Goal: Task Accomplishment & Management: Manage account settings

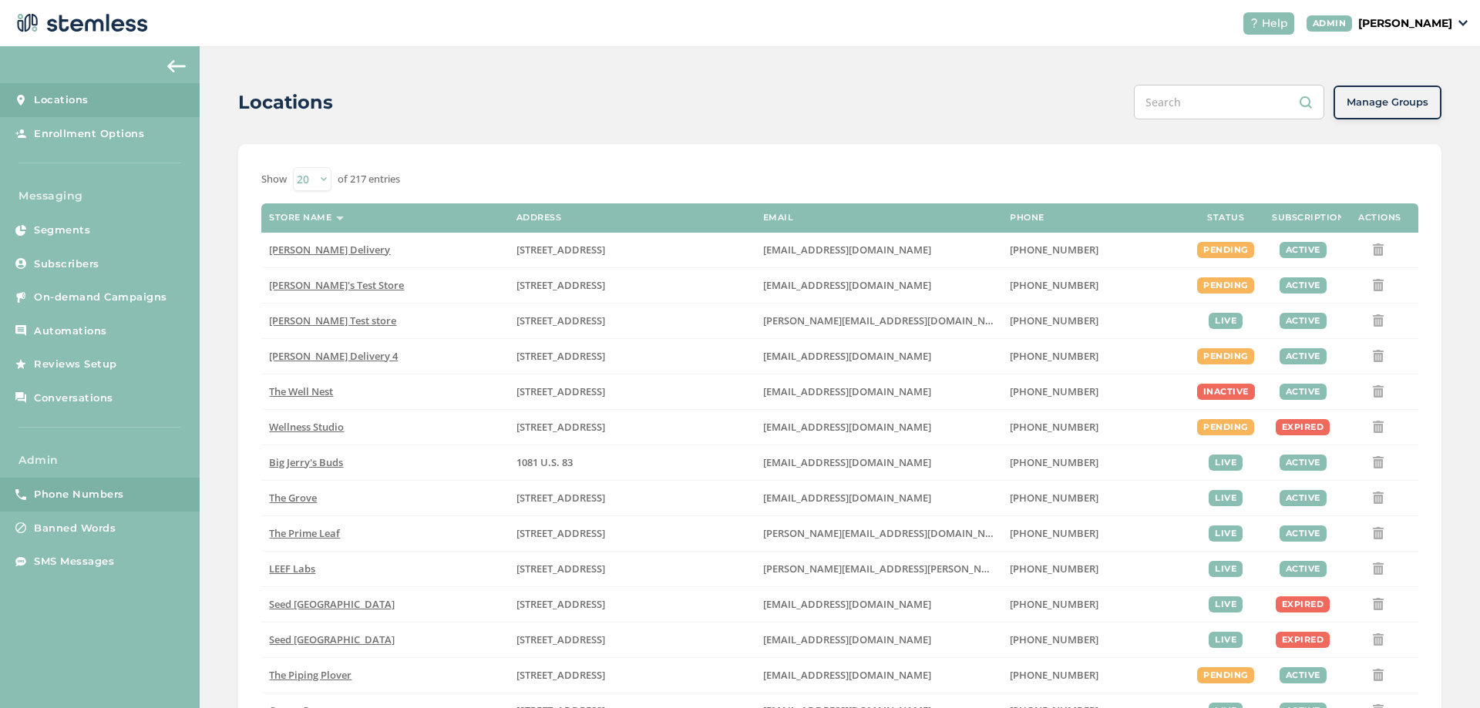
click at [41, 489] on span "Phone Numbers" at bounding box center [79, 494] width 90 height 15
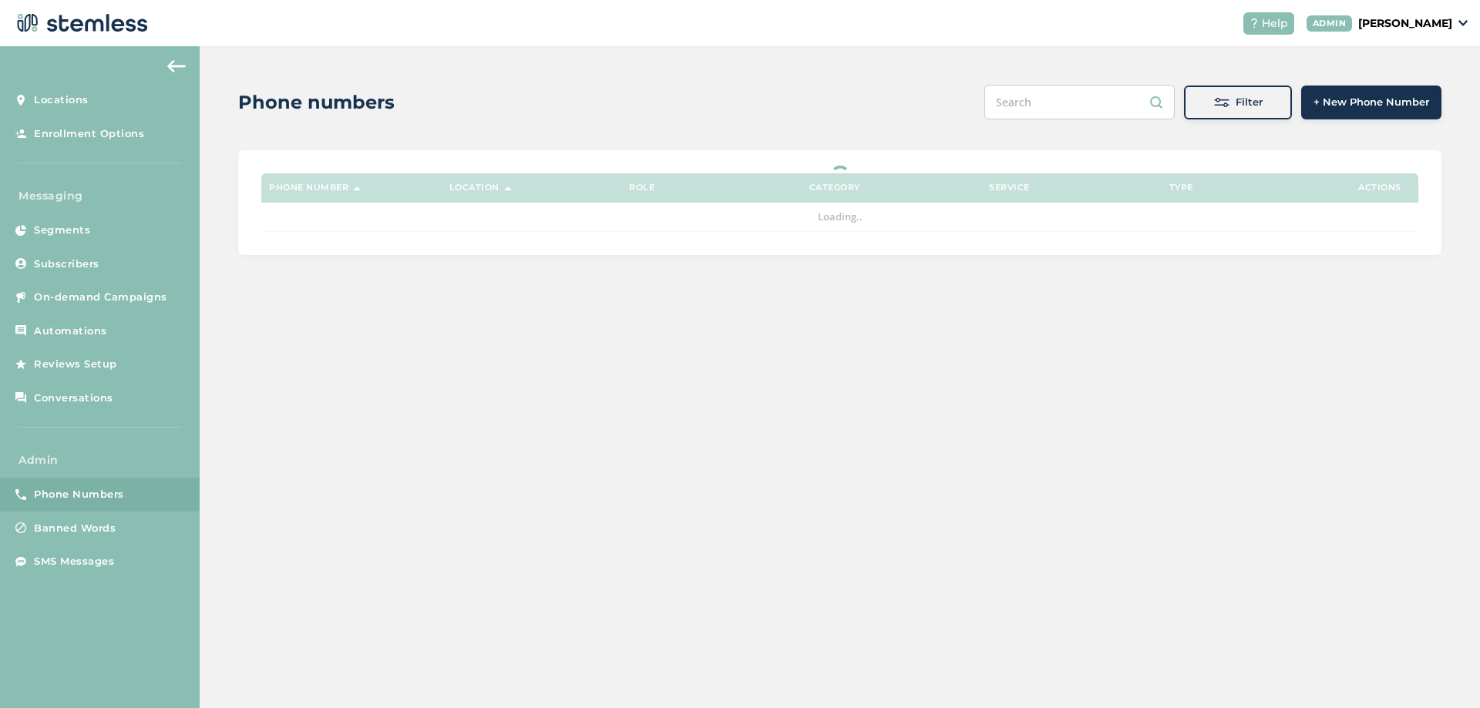
click at [1233, 96] on div "Filter" at bounding box center [1237, 102] width 83 height 15
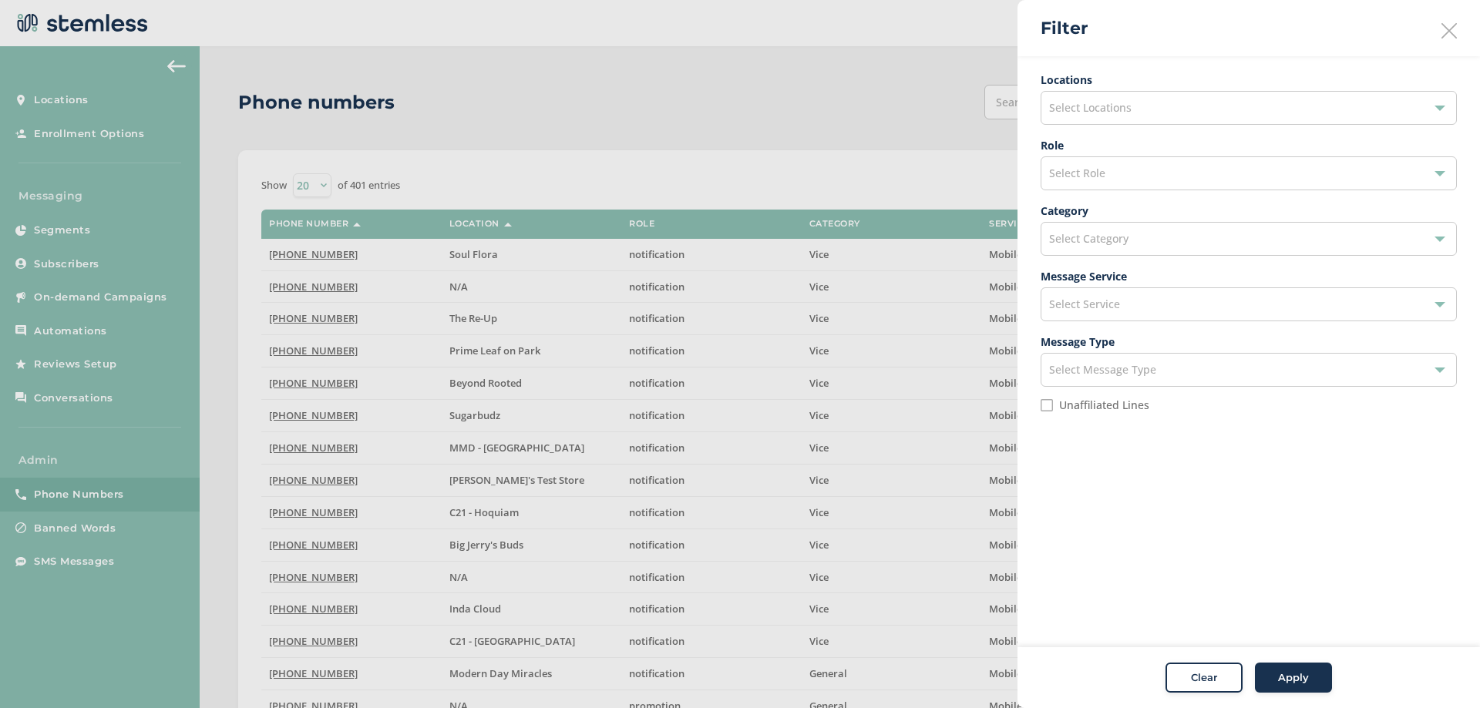
click at [1125, 115] on div "Select Locations" at bounding box center [1249, 108] width 416 height 34
click at [1114, 151] on input "text" at bounding box center [1249, 144] width 392 height 16
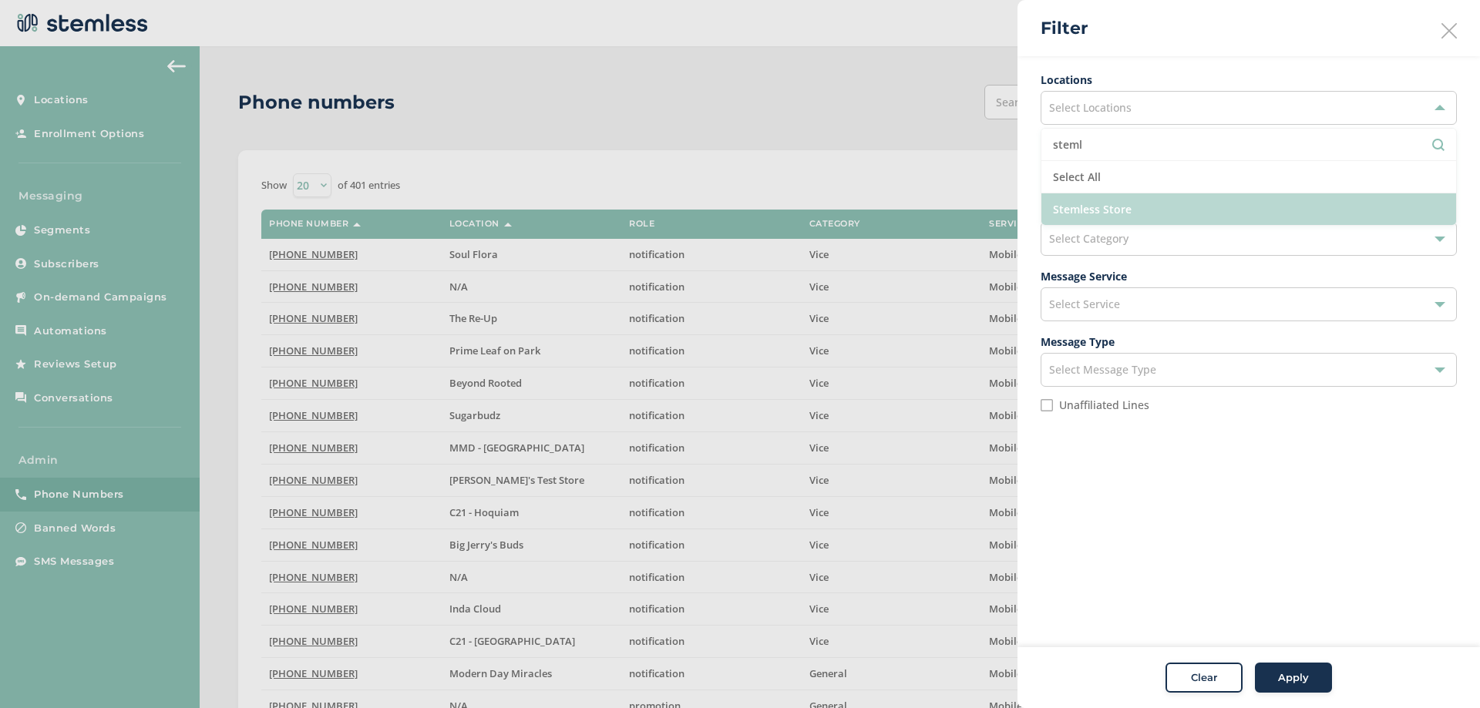
type input "steml"
click at [1131, 204] on li "Stemless Store" at bounding box center [1248, 209] width 415 height 32
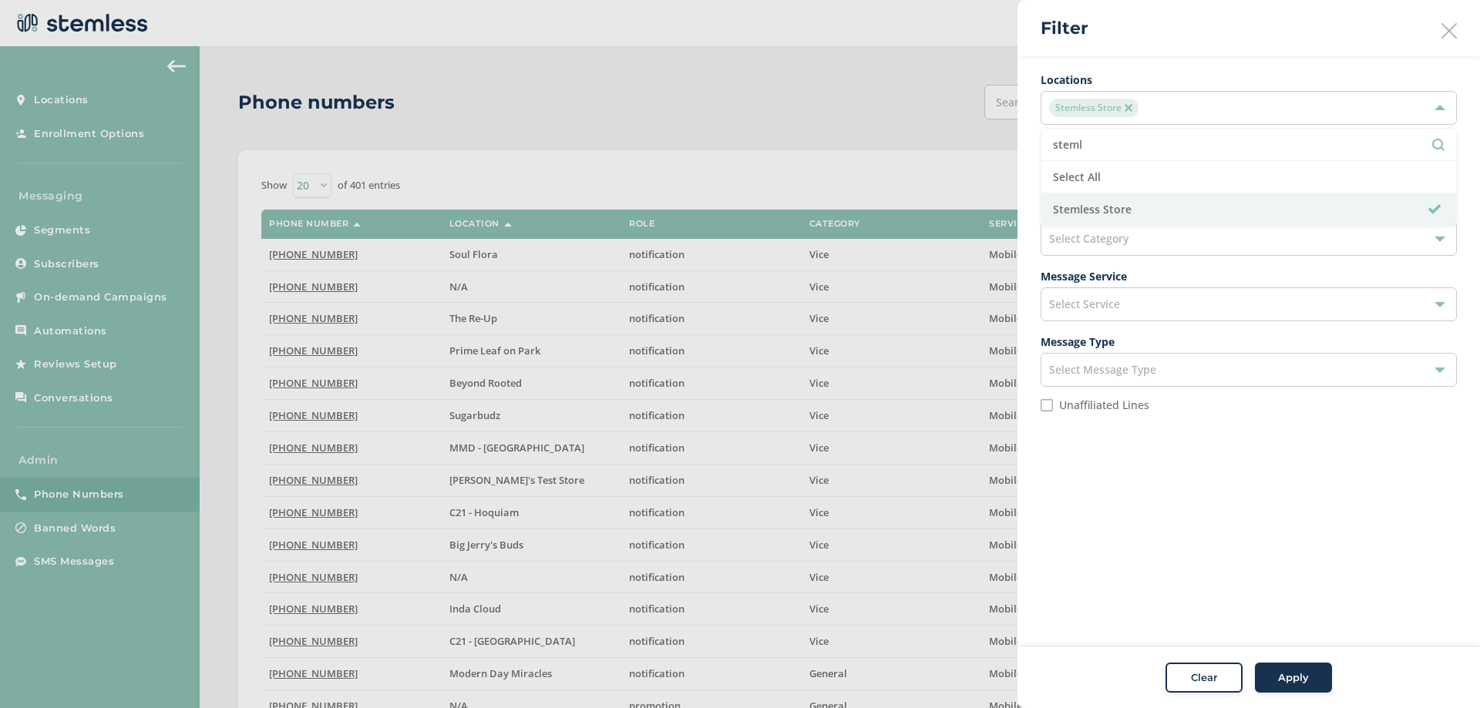
click at [1271, 679] on div "Apply" at bounding box center [1294, 678] width 56 height 15
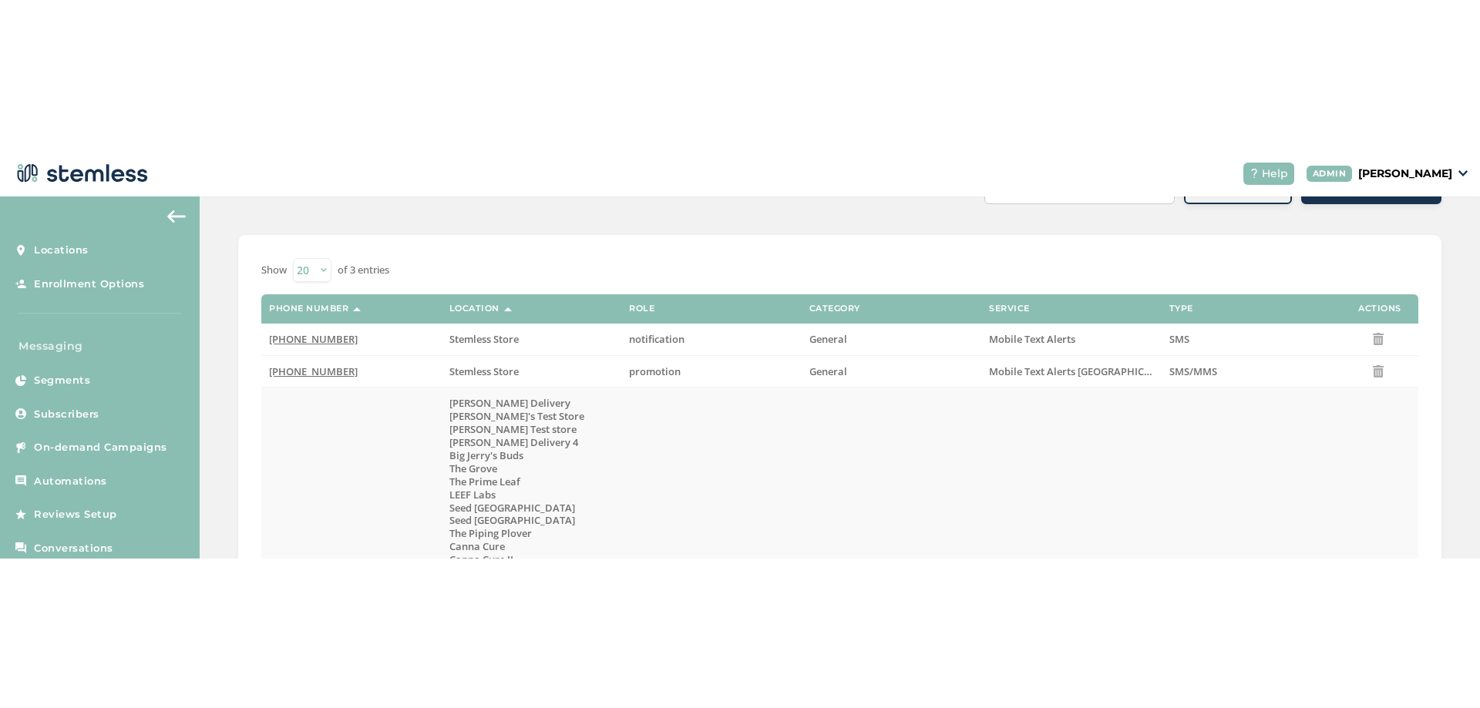
scroll to position [185, 0]
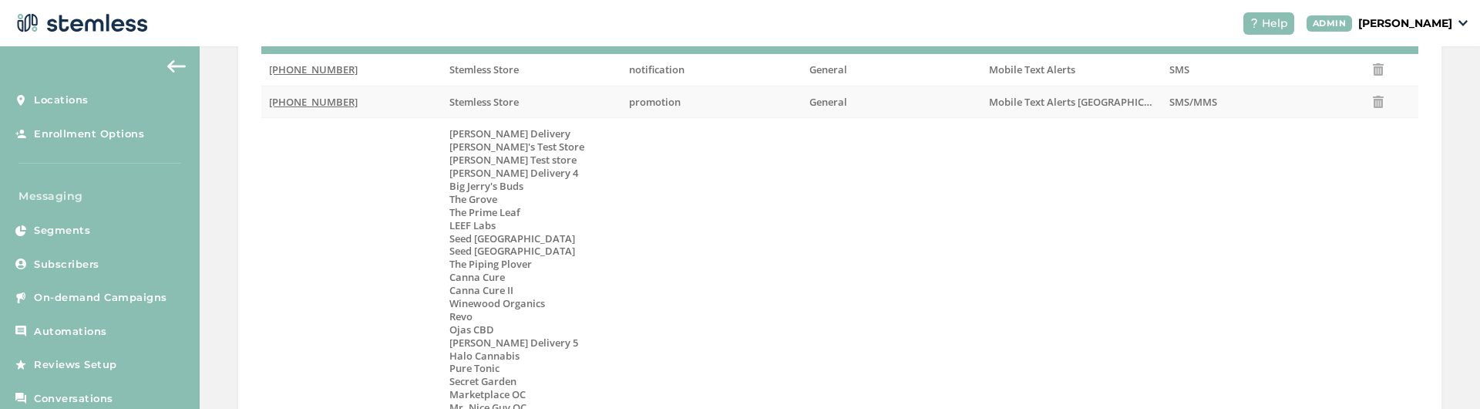
click at [306, 106] on span "[PHONE_NUMBER]" at bounding box center [313, 102] width 89 height 14
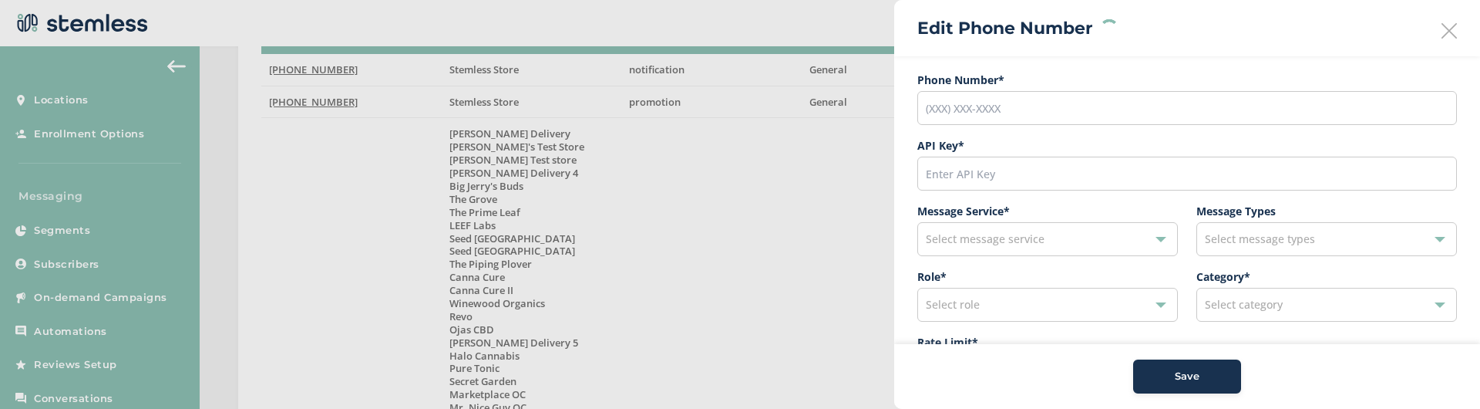
type input "[PHONE_NUMBER]"
type input "34115"
type input "600"
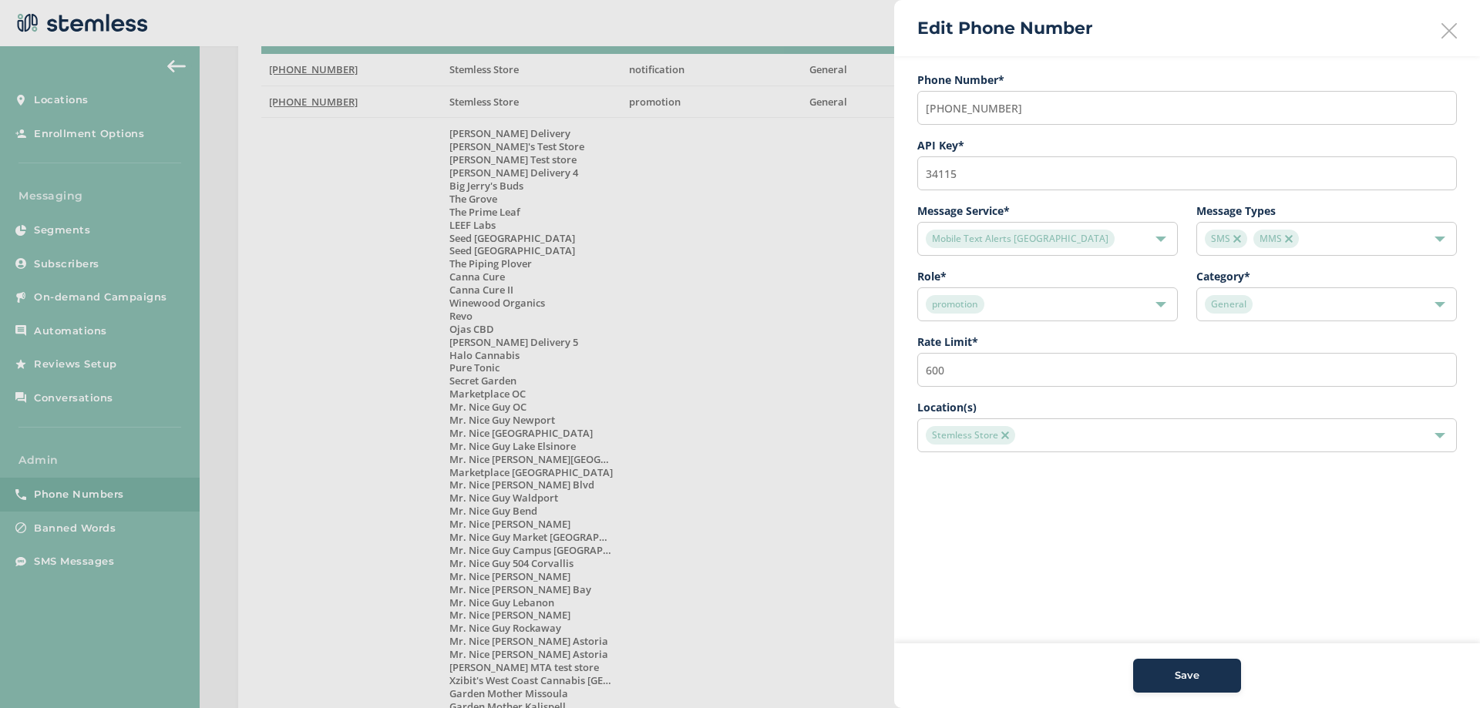
click at [1452, 28] on icon at bounding box center [1448, 30] width 15 height 15
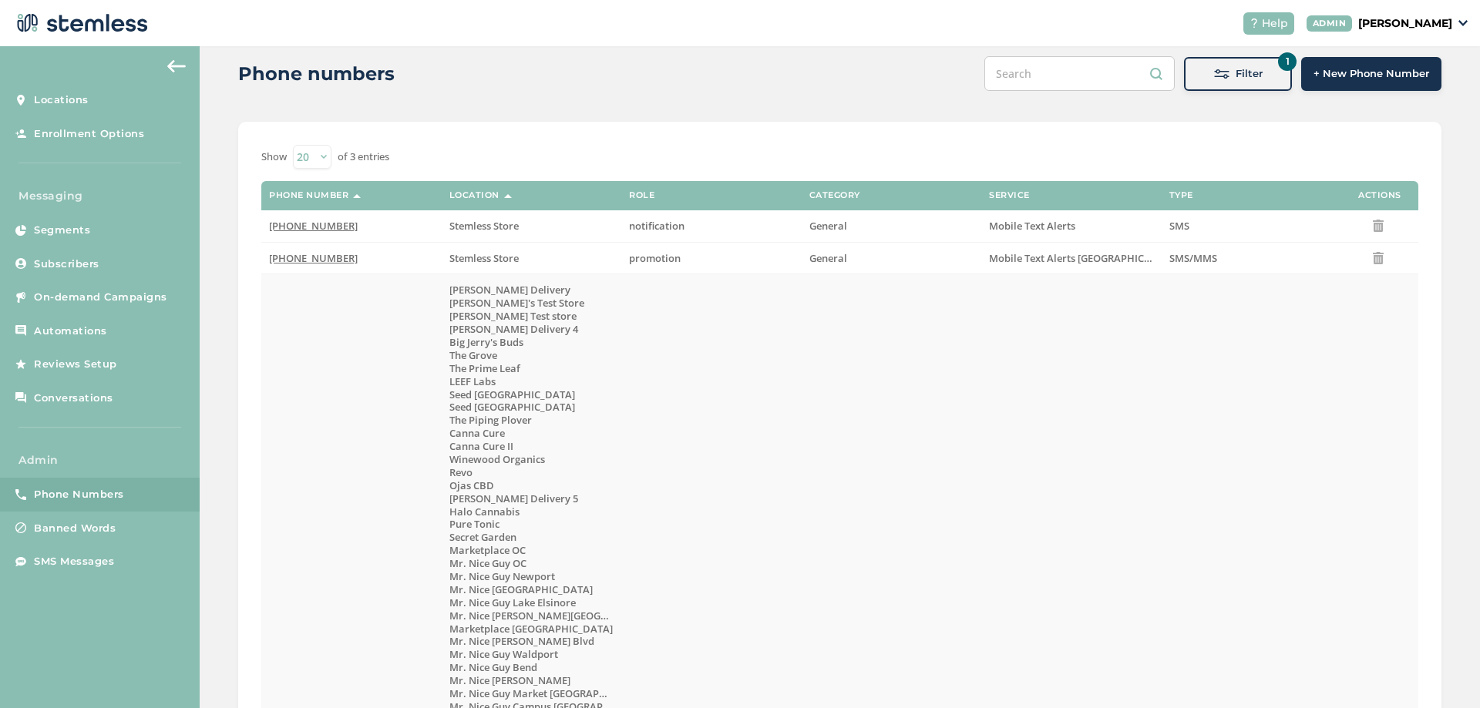
scroll to position [0, 0]
